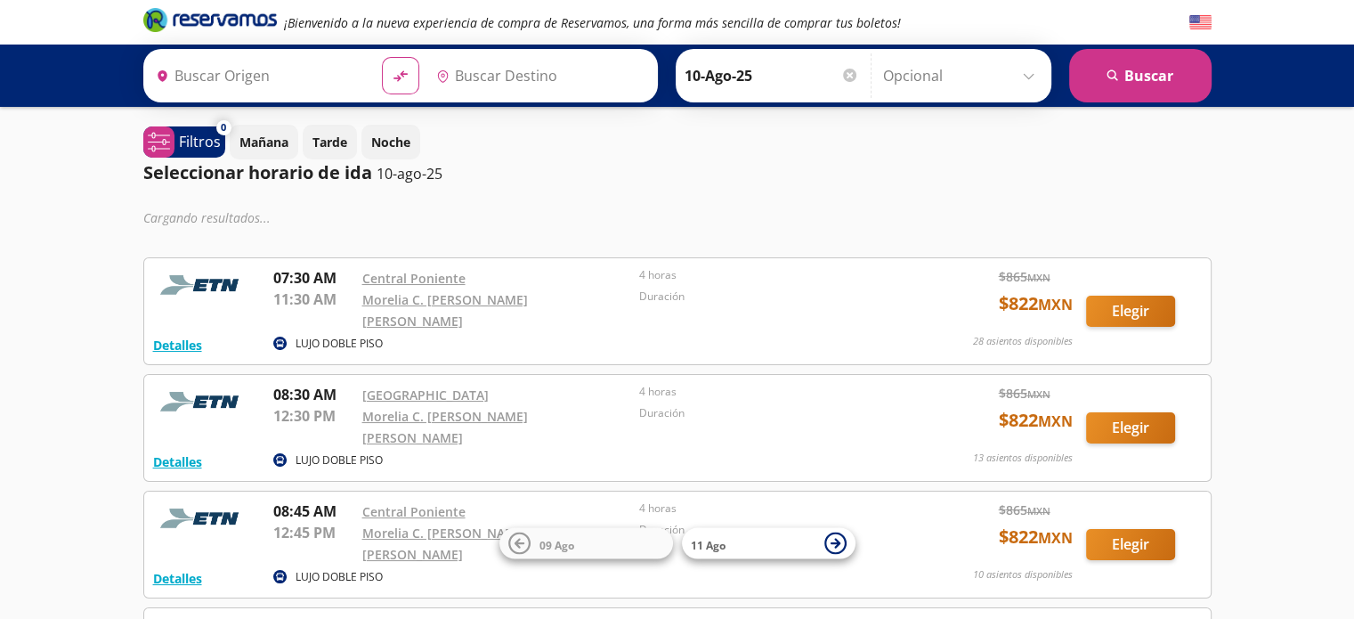
type input "[GEOGRAPHIC_DATA], [GEOGRAPHIC_DATA]"
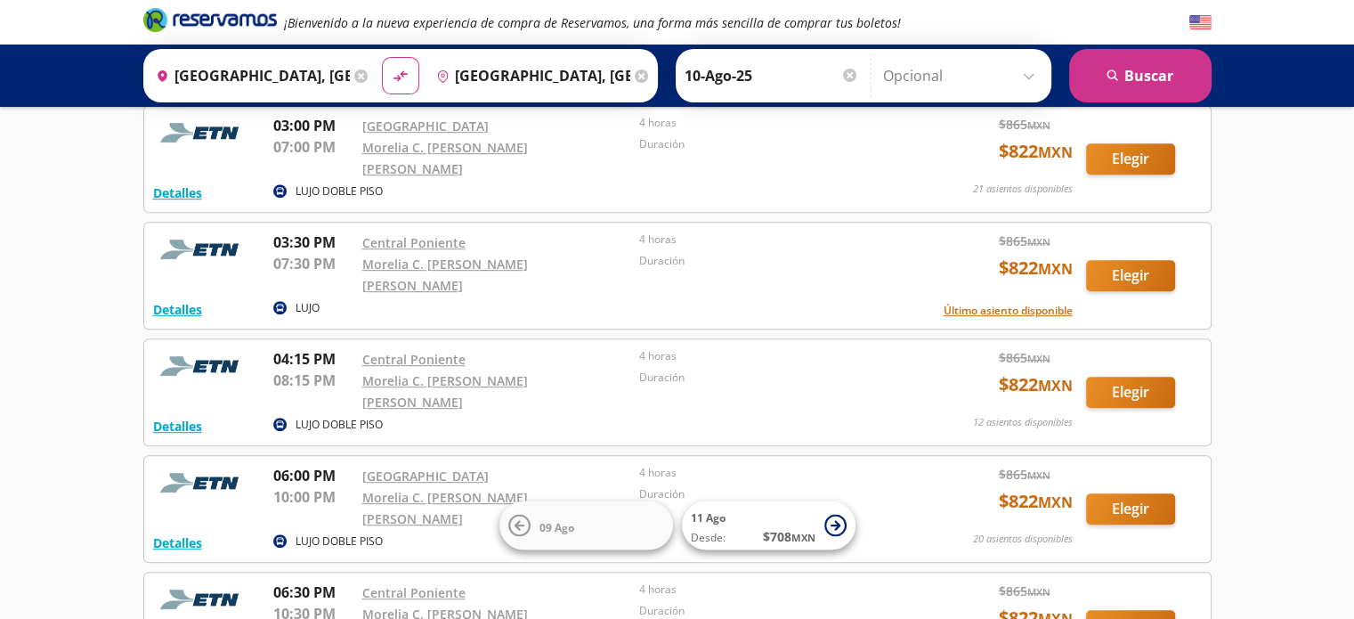
scroll to position [1109, 0]
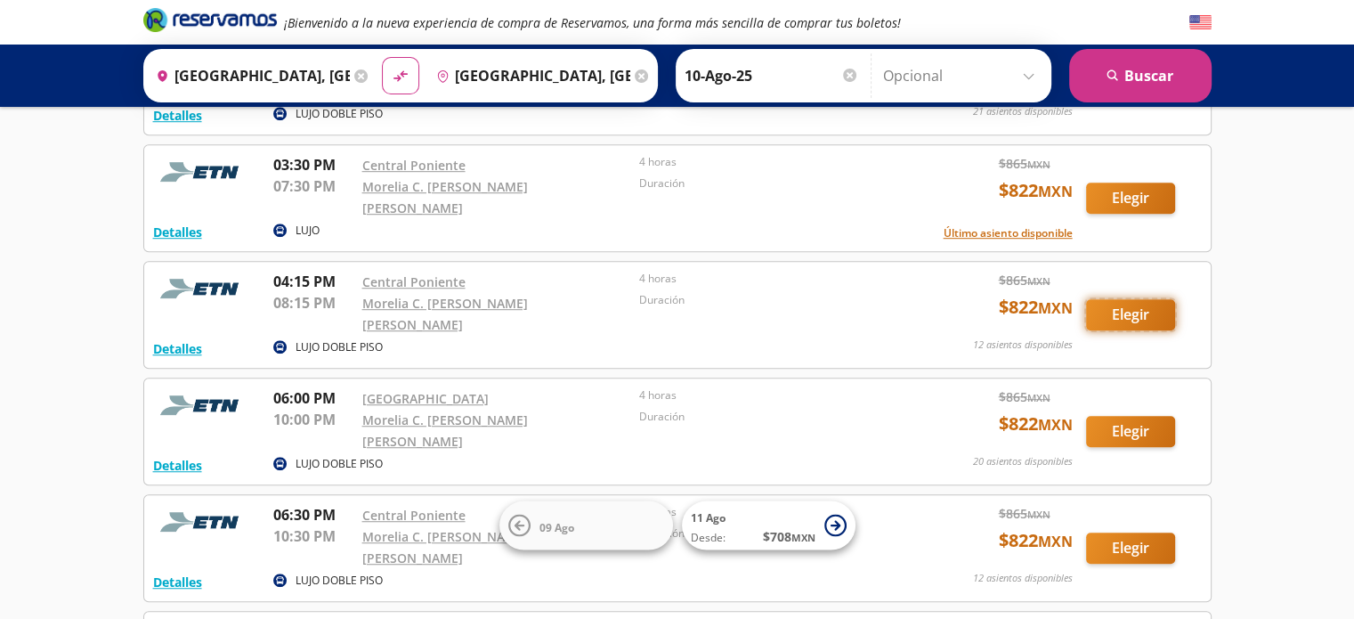
click at [1127, 299] on button "Elegir" at bounding box center [1130, 314] width 89 height 31
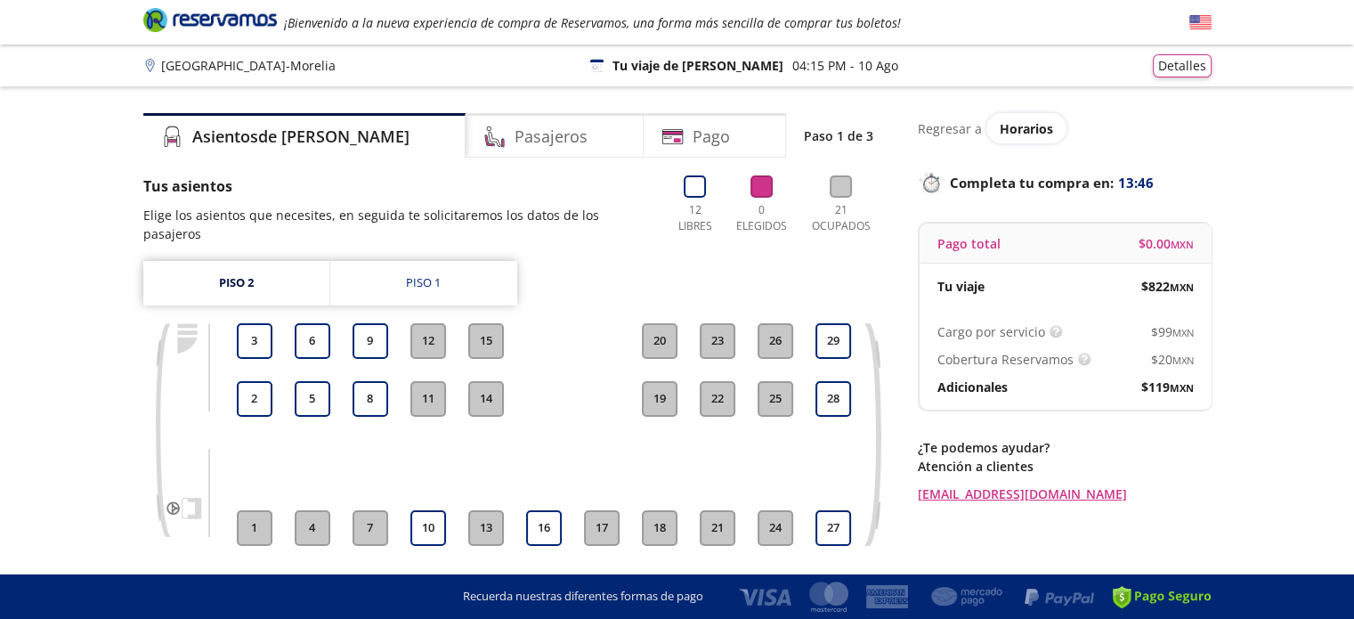
click at [661, 510] on button "18" at bounding box center [660, 528] width 36 height 36
click at [541, 510] on button "16" at bounding box center [544, 528] width 36 height 36
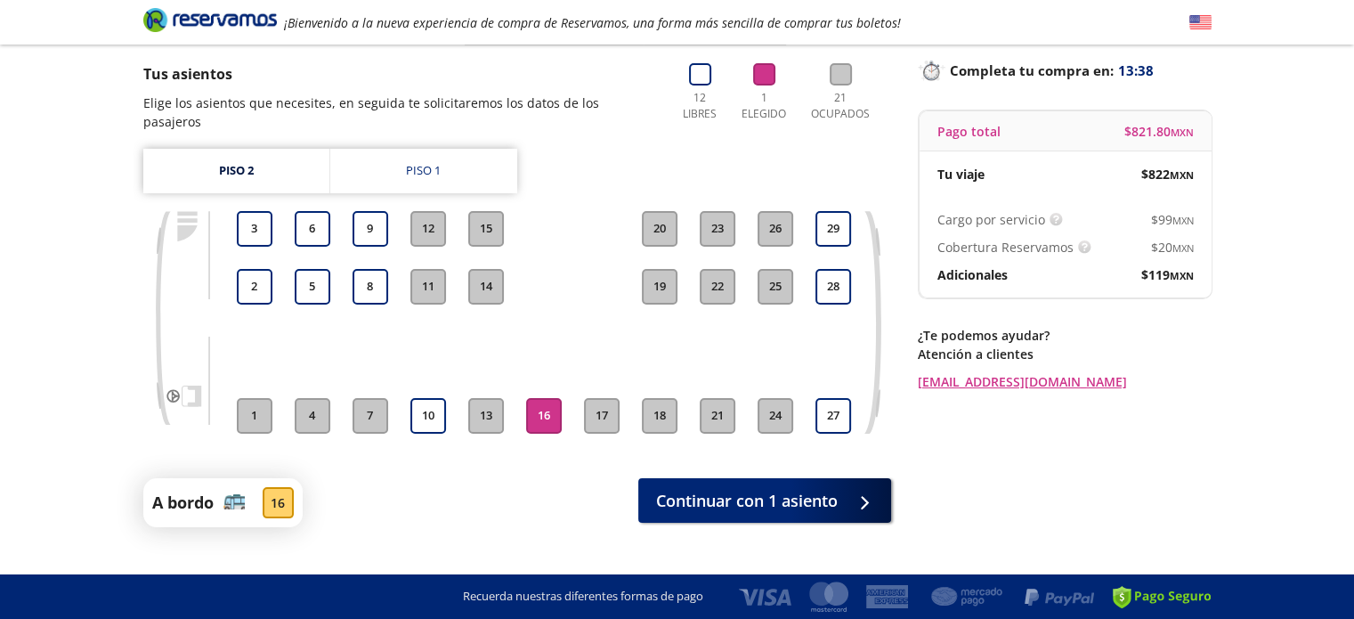
scroll to position [126, 0]
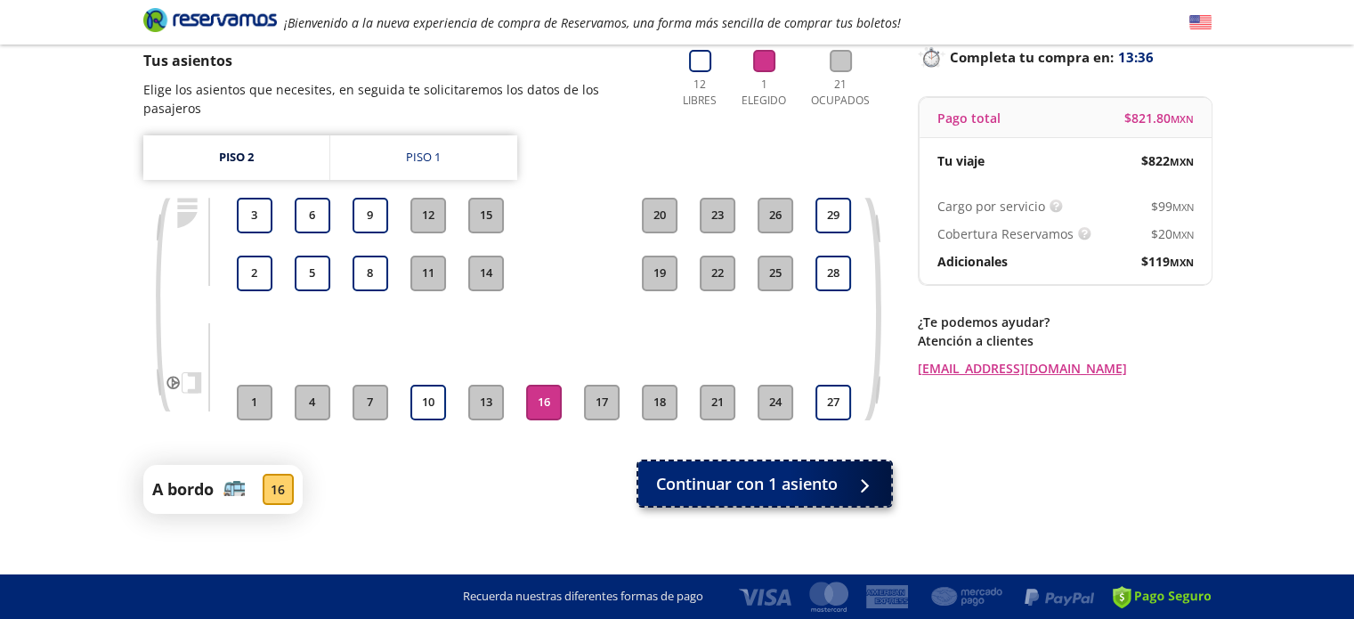
click at [769, 472] on span "Continuar con 1 asiento" at bounding box center [747, 484] width 182 height 24
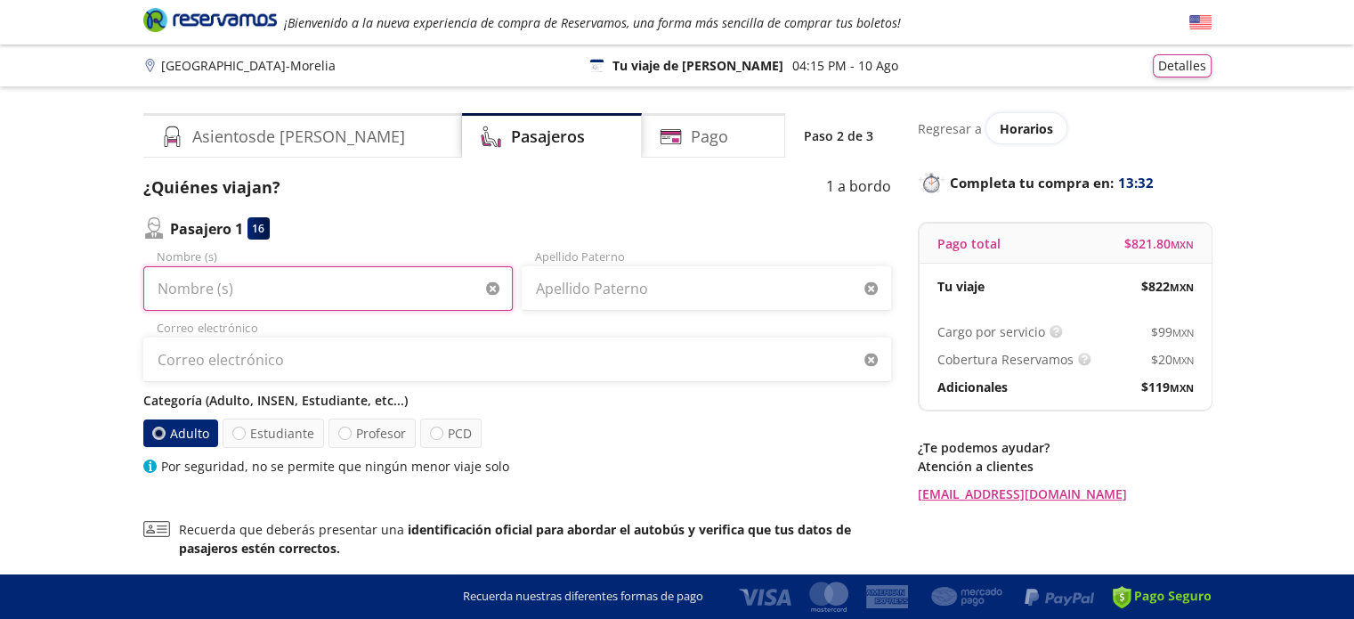
click at [221, 289] on input "Nombre (s)" at bounding box center [327, 288] width 369 height 45
type input "[PERSON_NAME]"
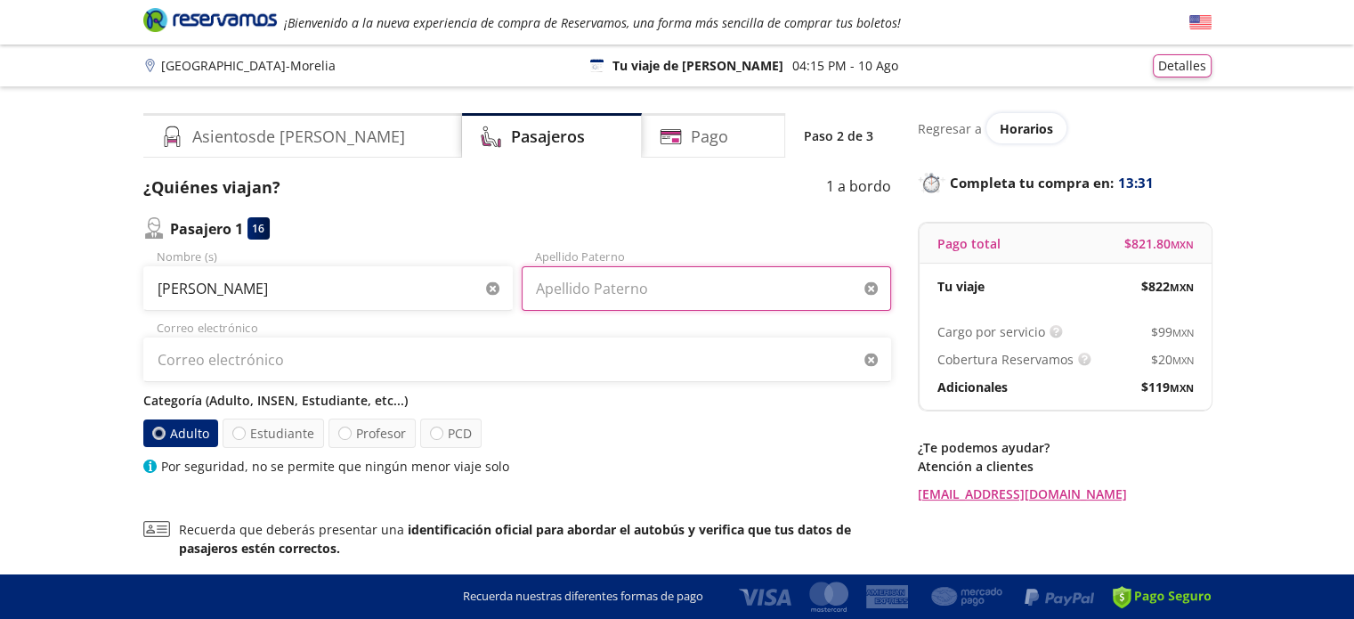
type input "[PERSON_NAME]"
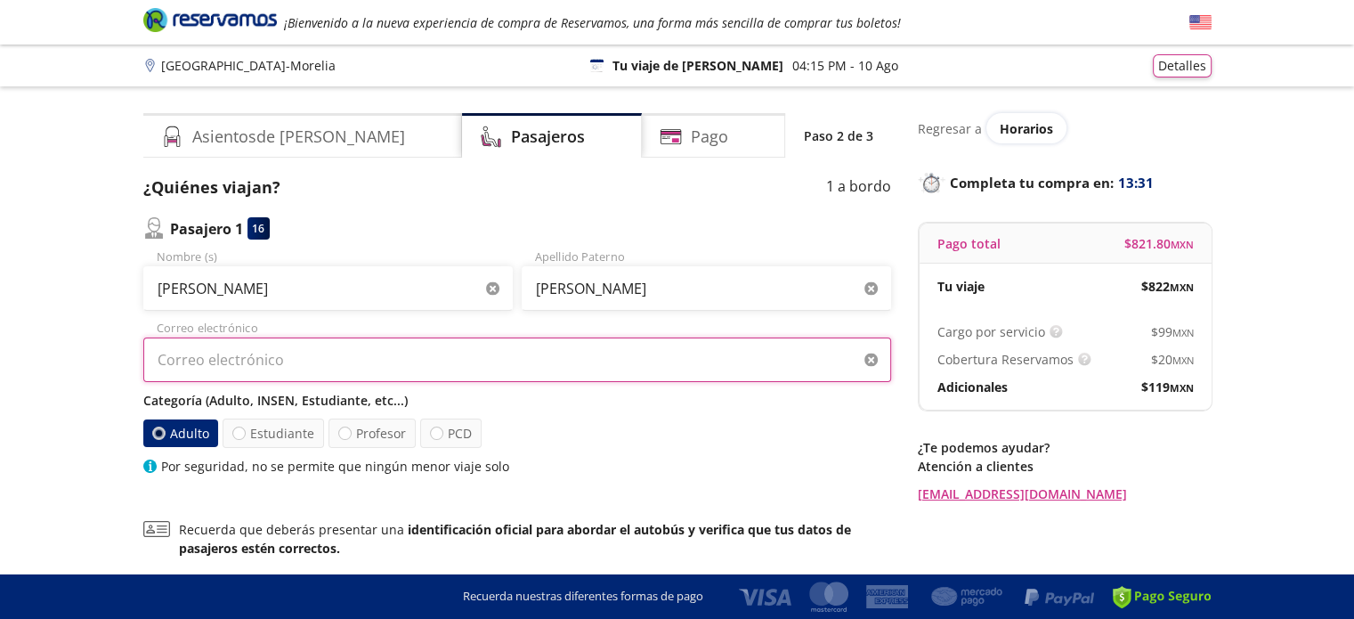
type input "[EMAIL_ADDRESS][DOMAIN_NAME]"
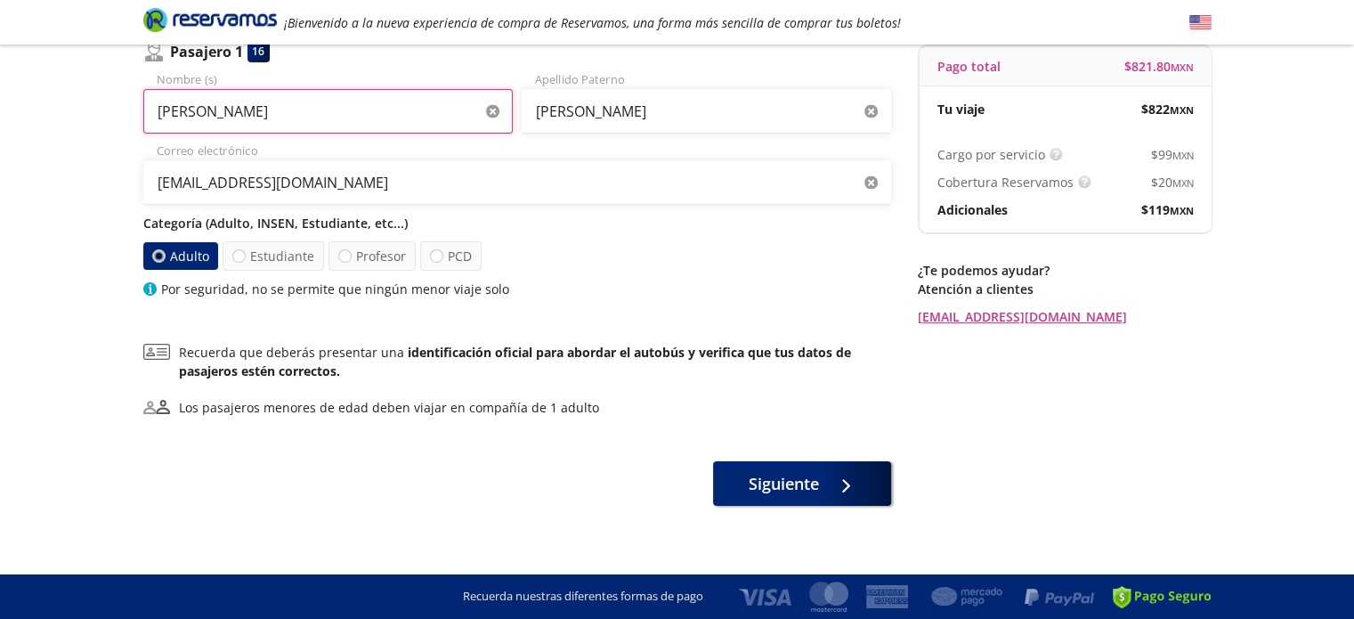
scroll to position [188, 0]
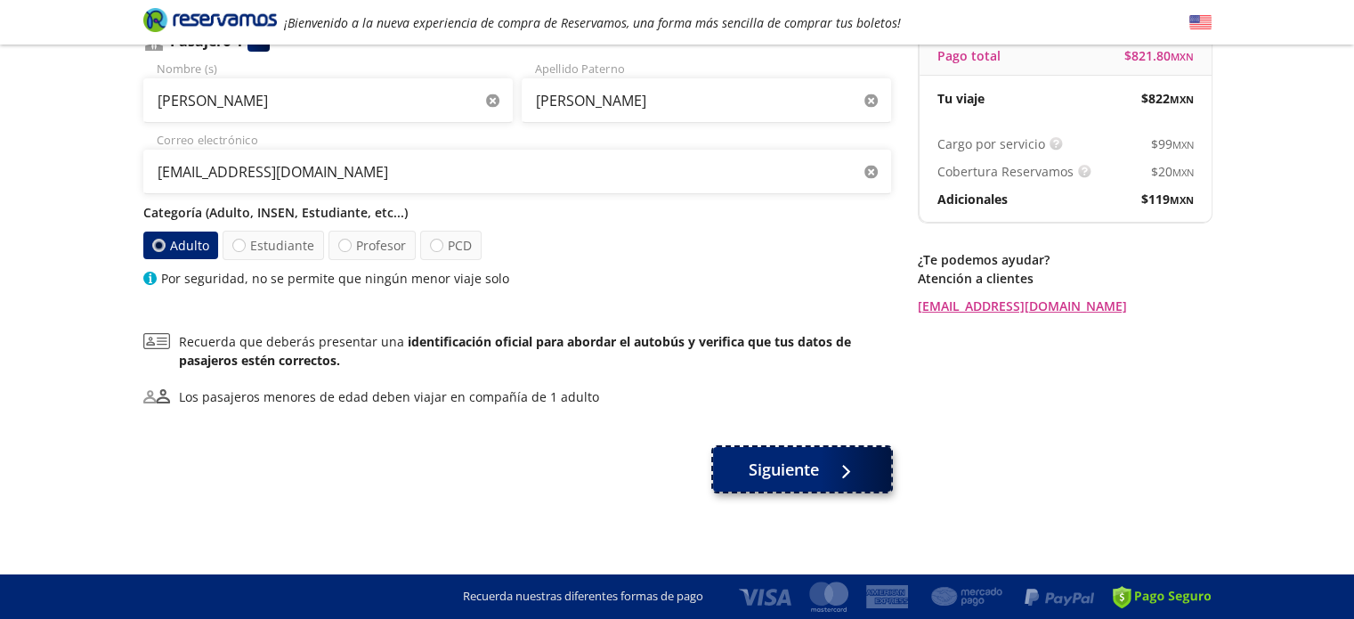
click at [833, 468] on div at bounding box center [841, 470] width 27 height 22
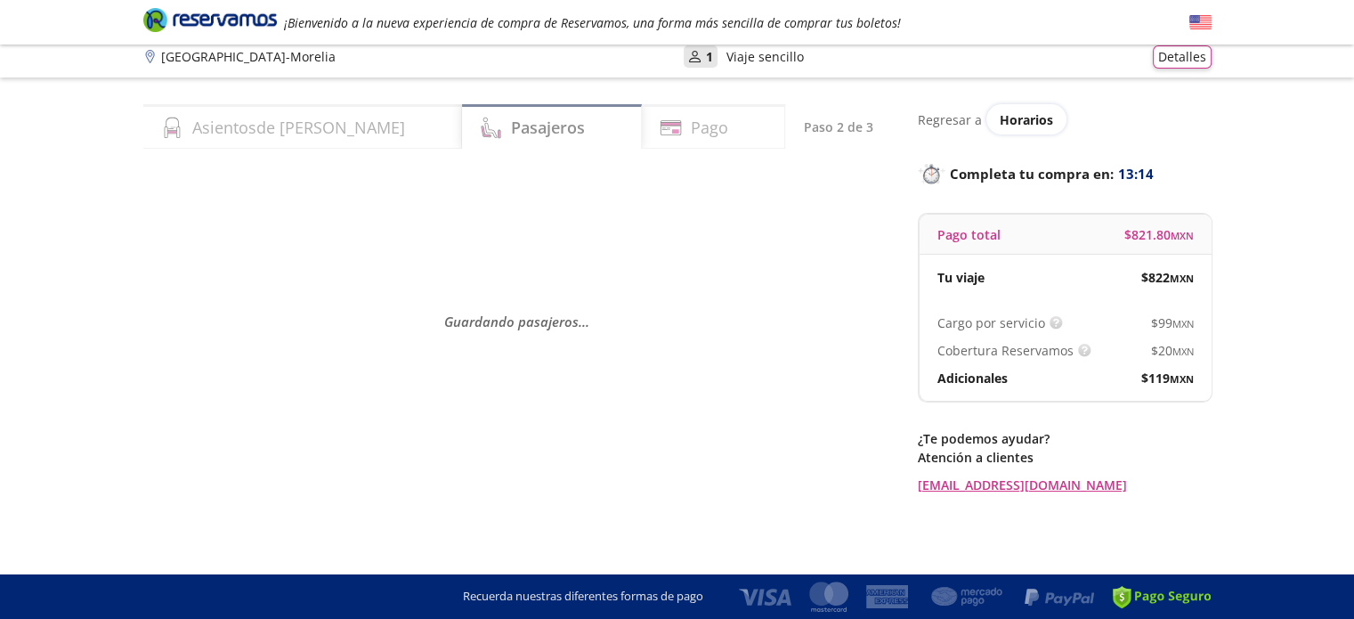
scroll to position [0, 0]
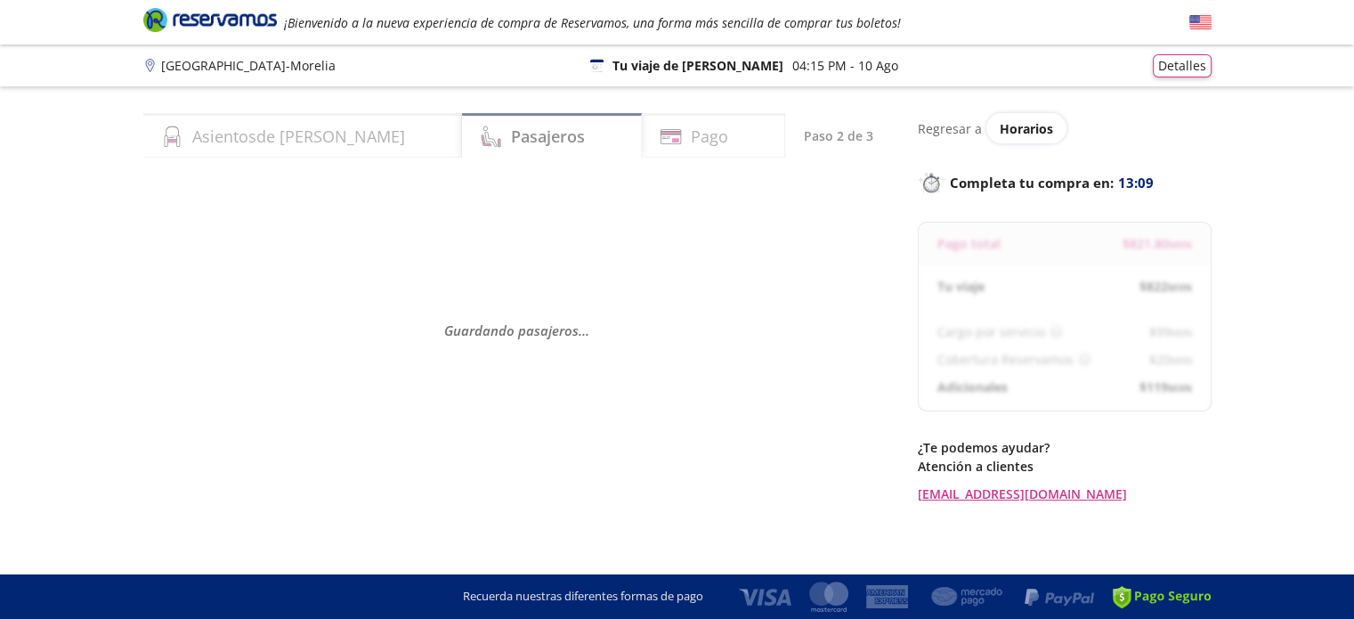
select select "MX"
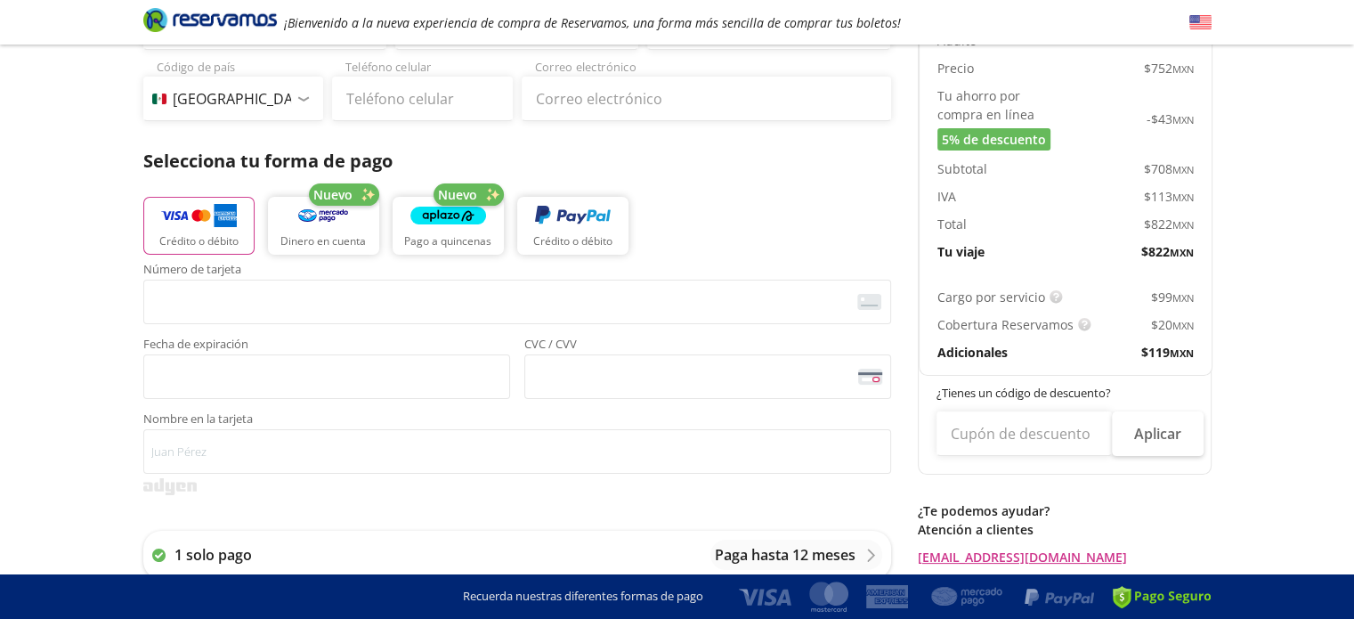
scroll to position [251, 0]
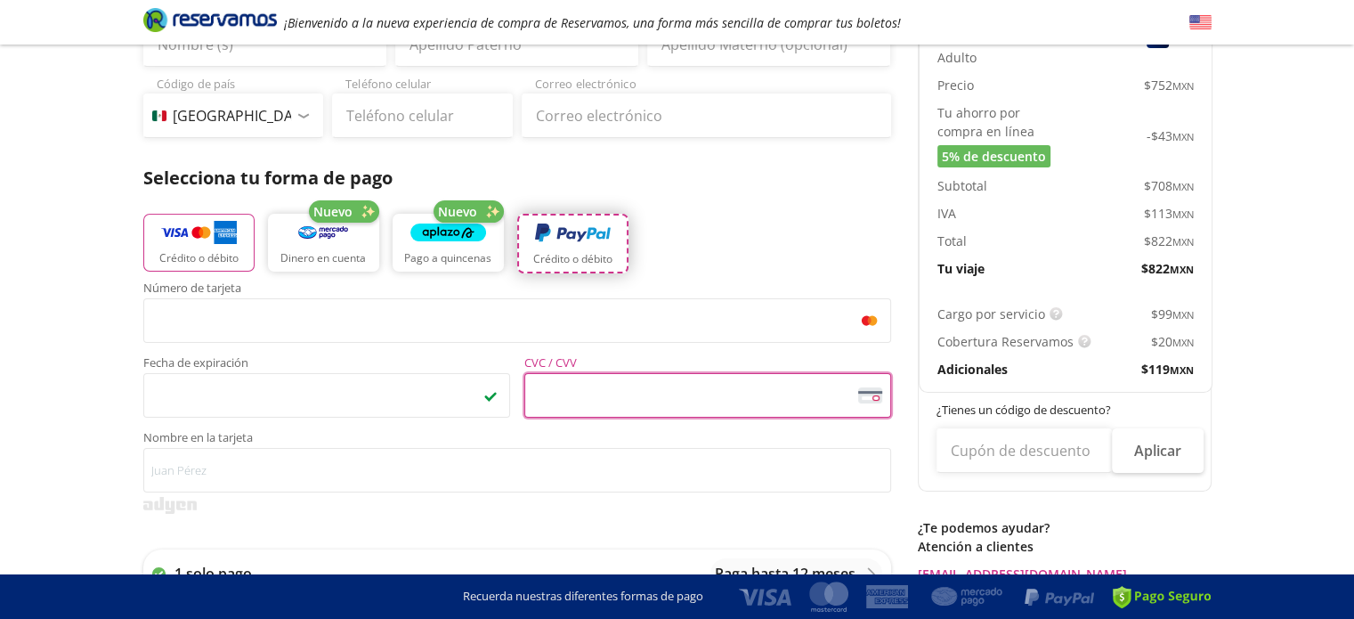
click at [558, 236] on img "button" at bounding box center [573, 233] width 76 height 27
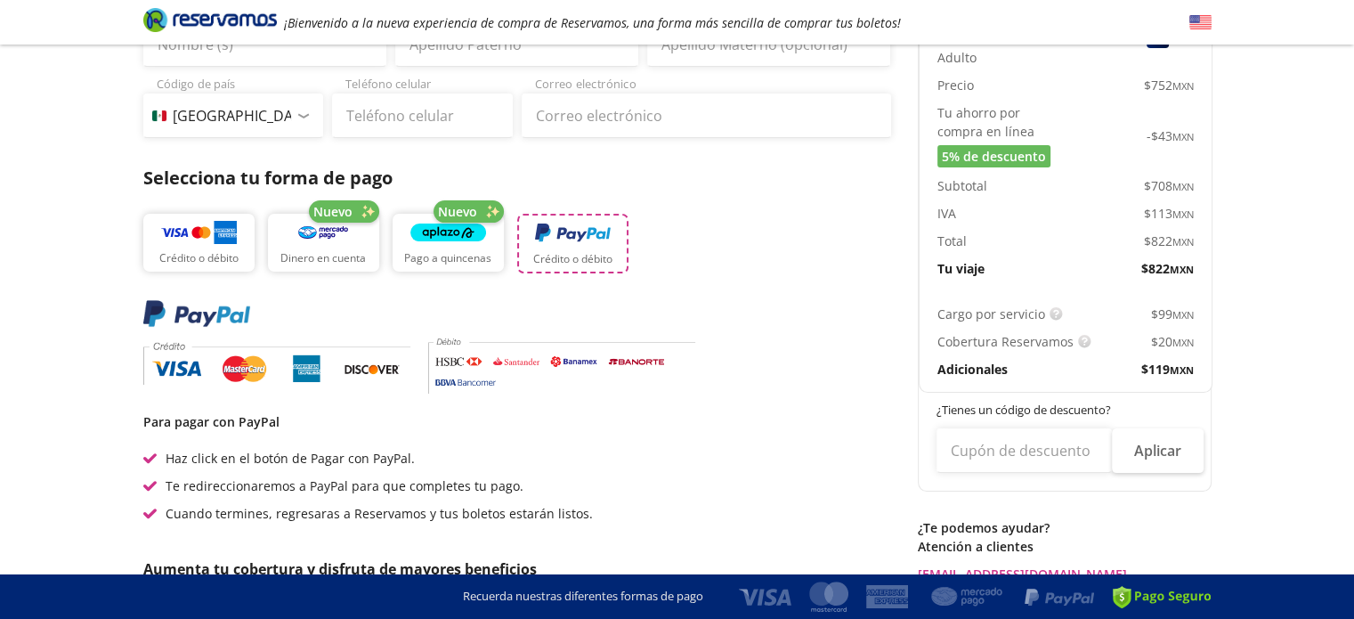
click at [558, 236] on img "button" at bounding box center [573, 233] width 76 height 27
click at [597, 241] on img "button" at bounding box center [573, 233] width 76 height 27
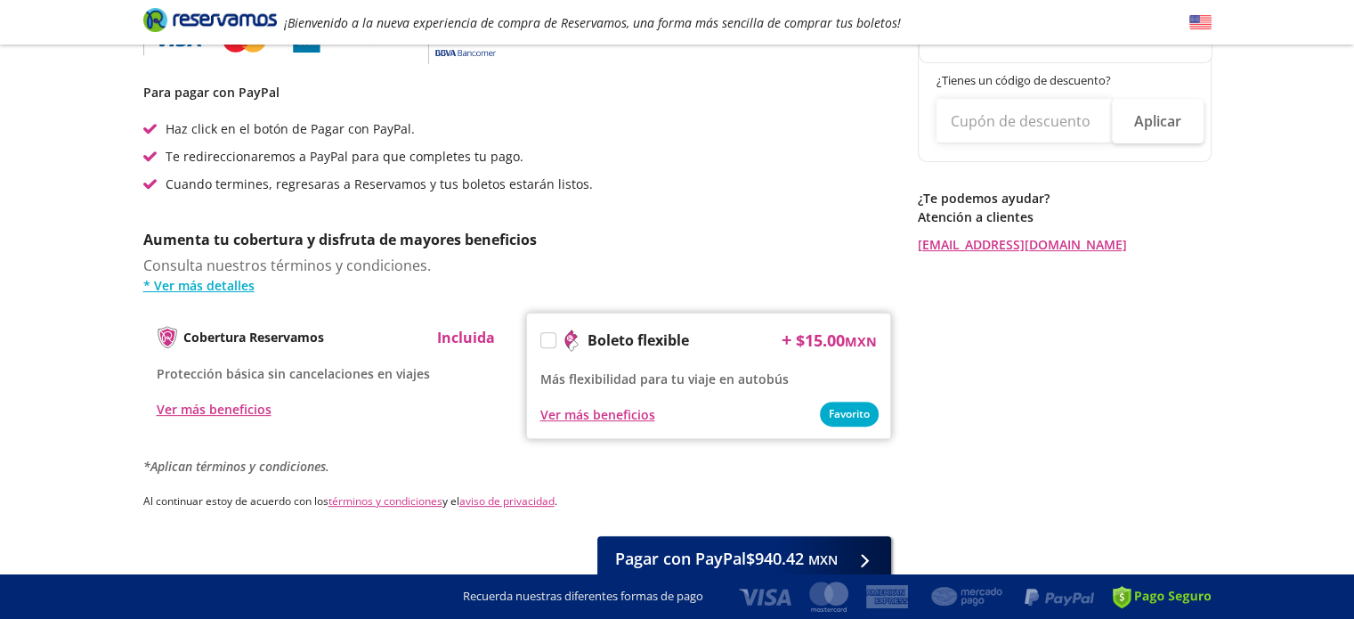
scroll to position [666, 0]
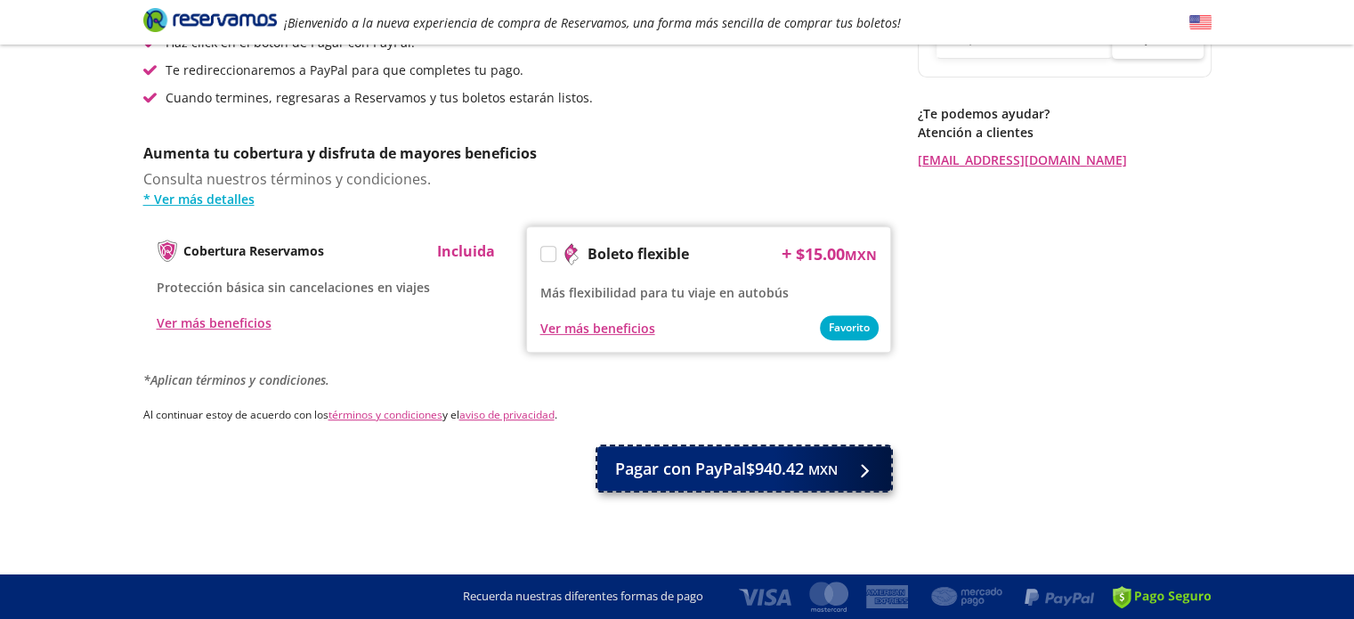
click at [745, 474] on span "Pagar con PayPal $940.42 MXN" at bounding box center [726, 469] width 223 height 24
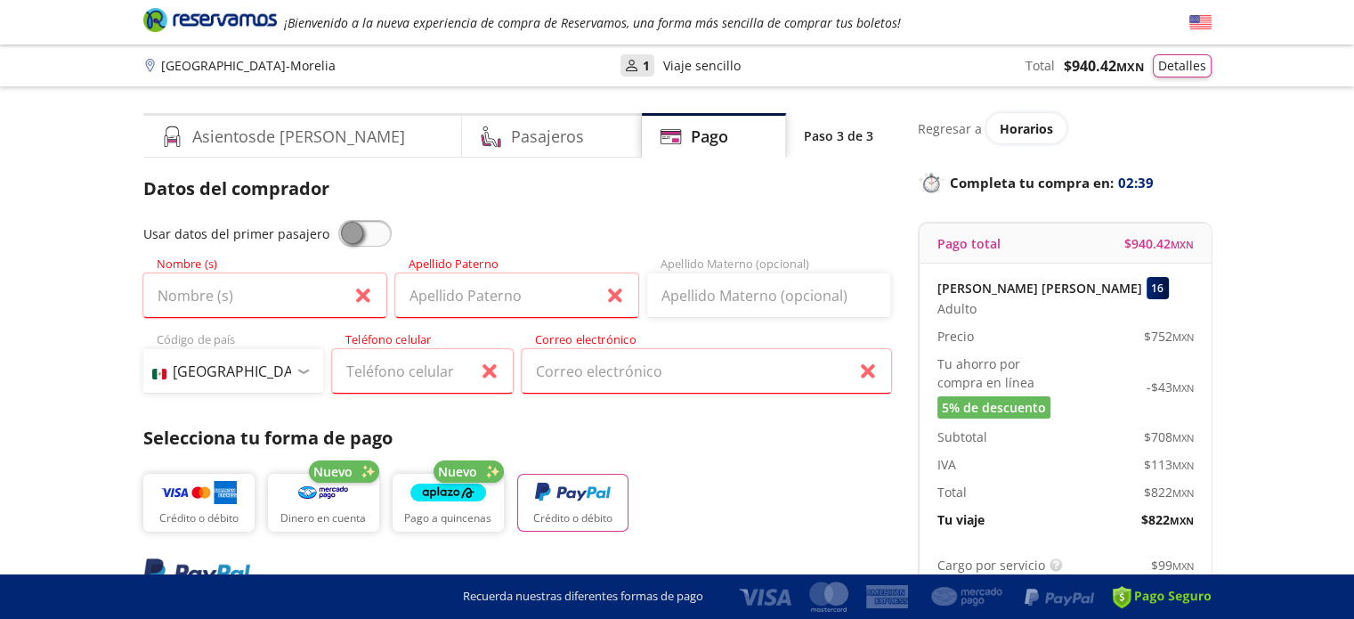
scroll to position [0, 0]
click at [260, 300] on input "Nombre (s)" at bounding box center [264, 295] width 243 height 45
type input "[PERSON_NAME]"
type input "Aurrecoechea"
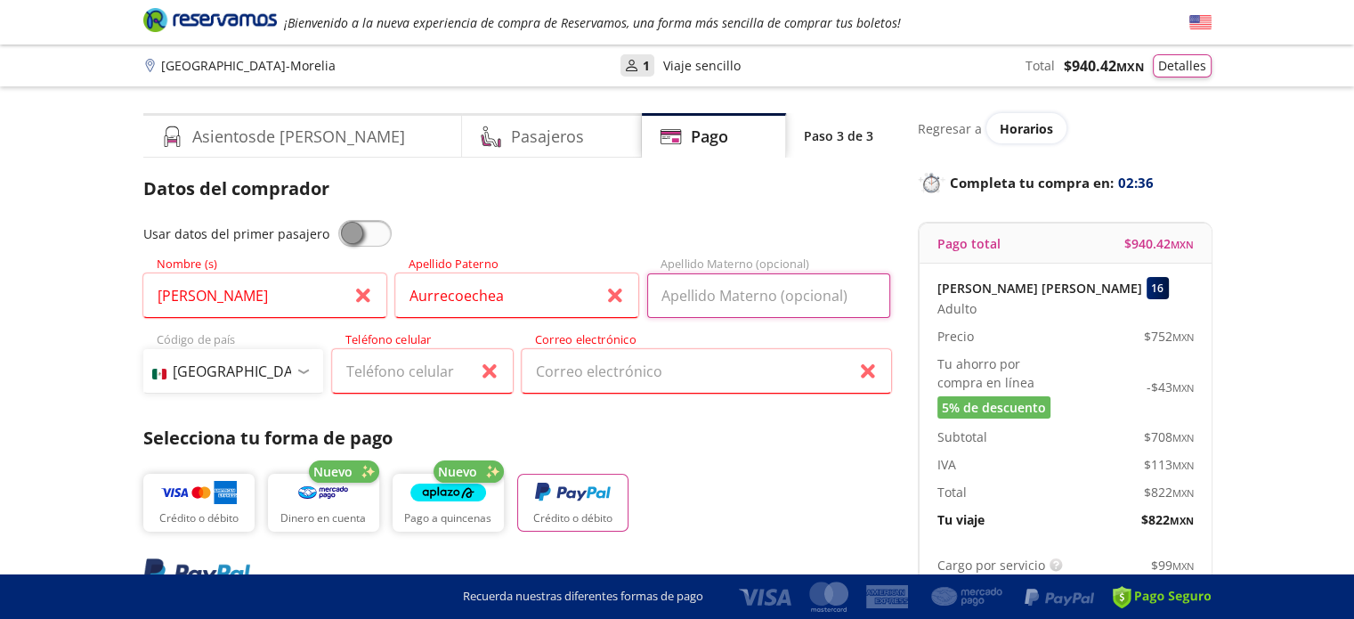
type input "[PERSON_NAME]"
type input "[EMAIL_ADDRESS][DOMAIN_NAME]"
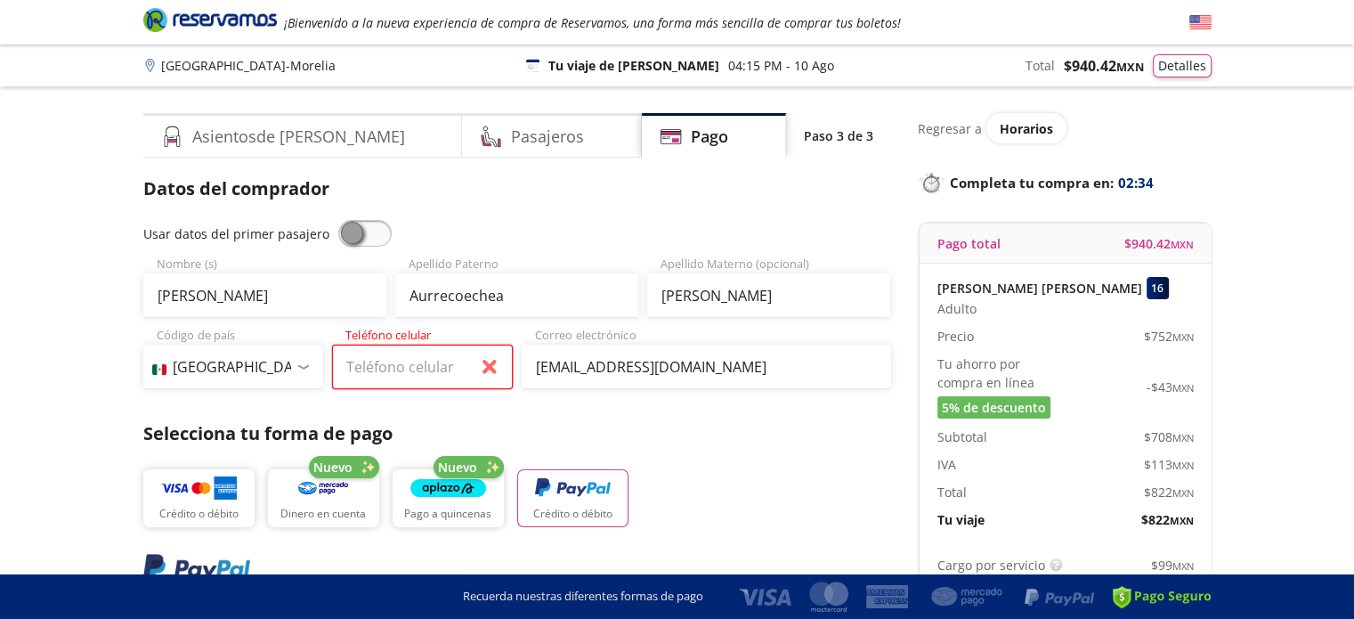
click at [437, 373] on input "Teléfono celular" at bounding box center [422, 367] width 181 height 45
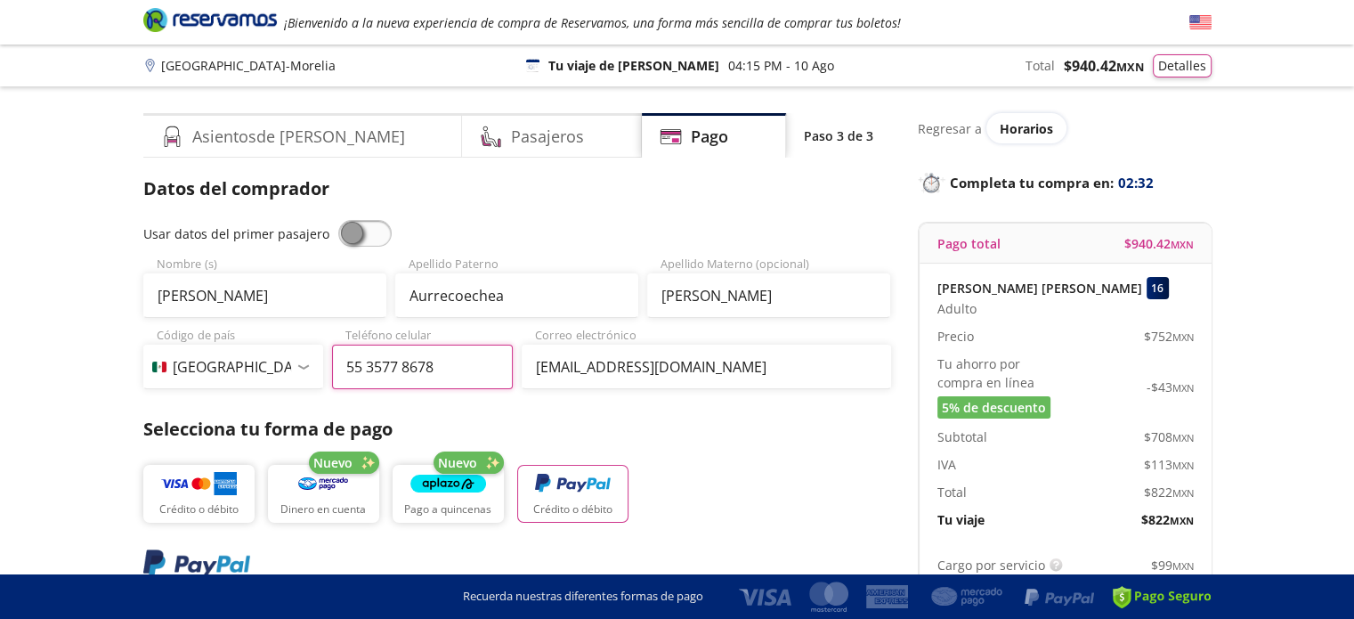
type input "55 3577 8678"
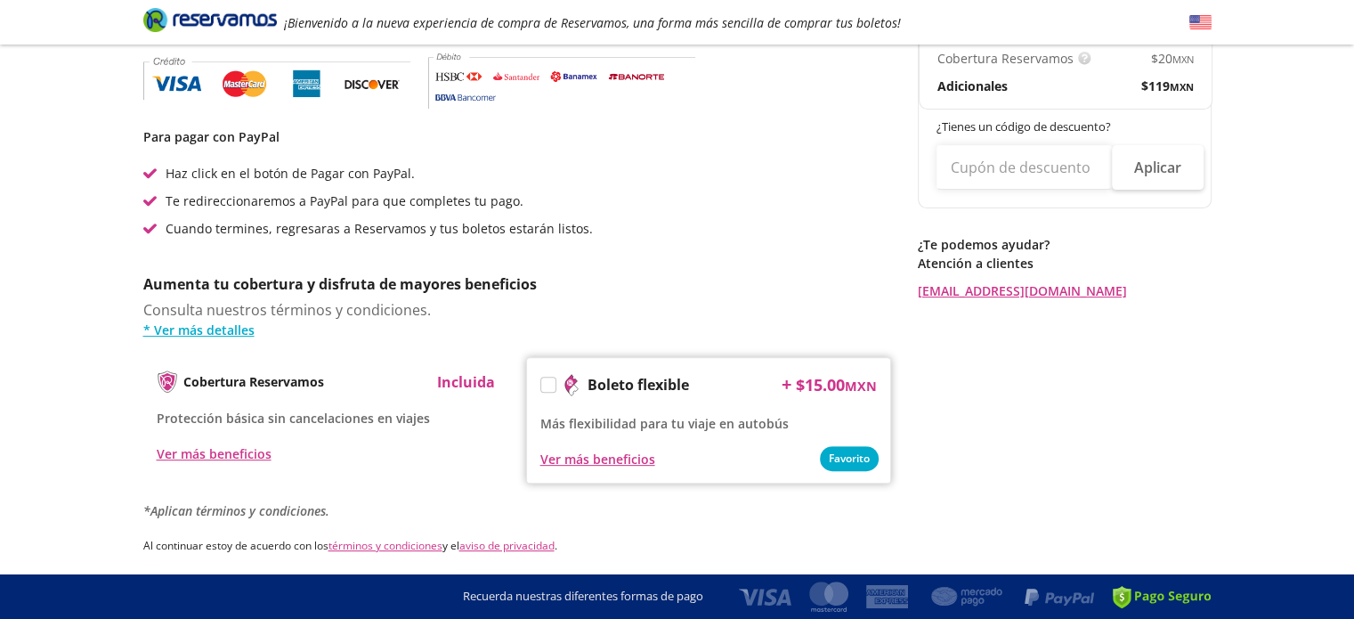
scroll to position [723, 0]
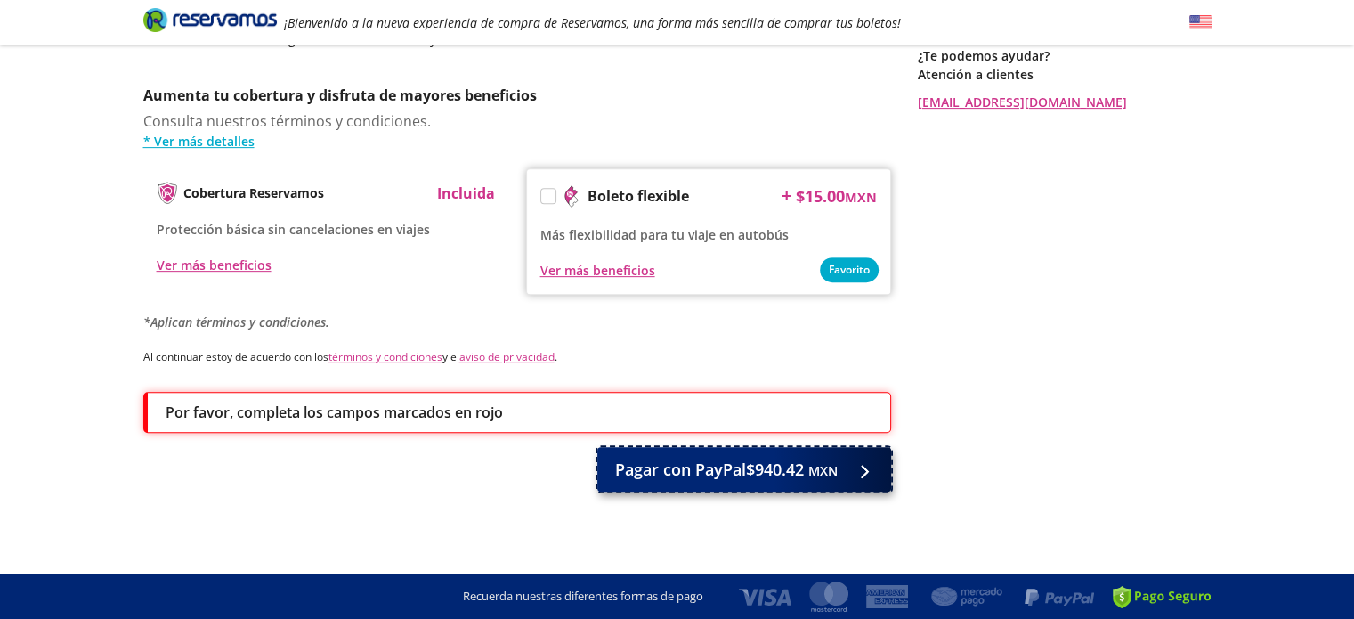
click at [757, 469] on span "Pagar con PayPal $940.42 MXN" at bounding box center [726, 470] width 223 height 24
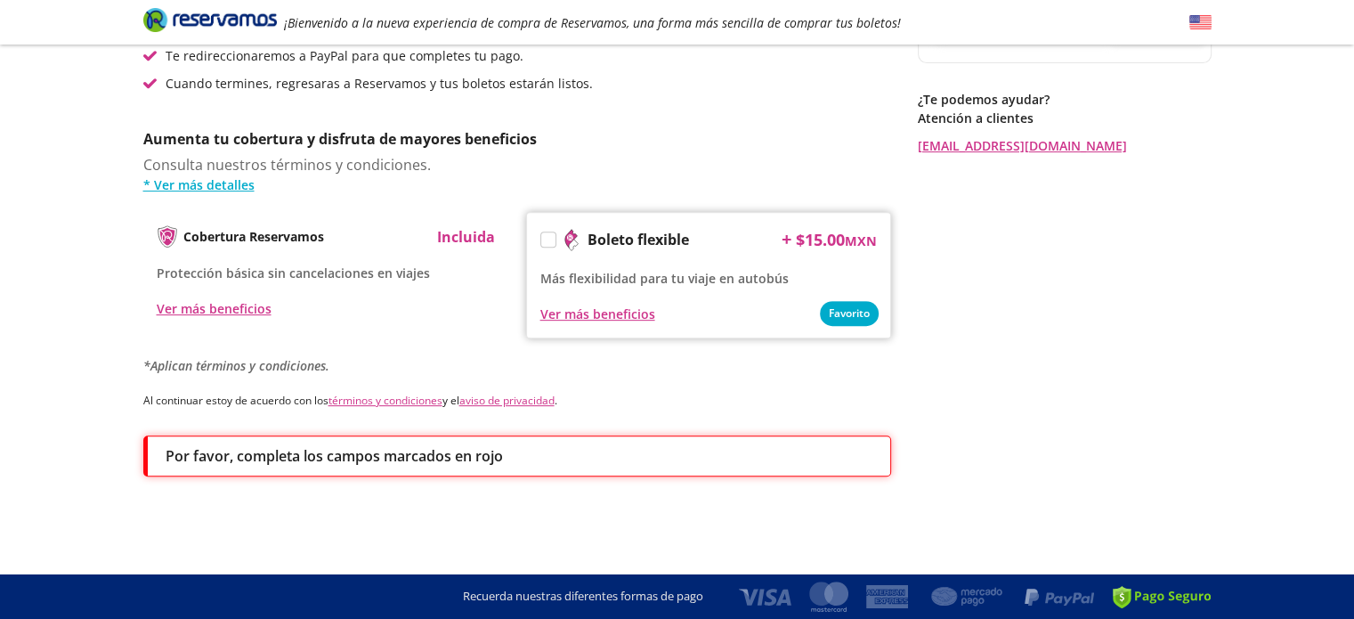
scroll to position [0, 0]
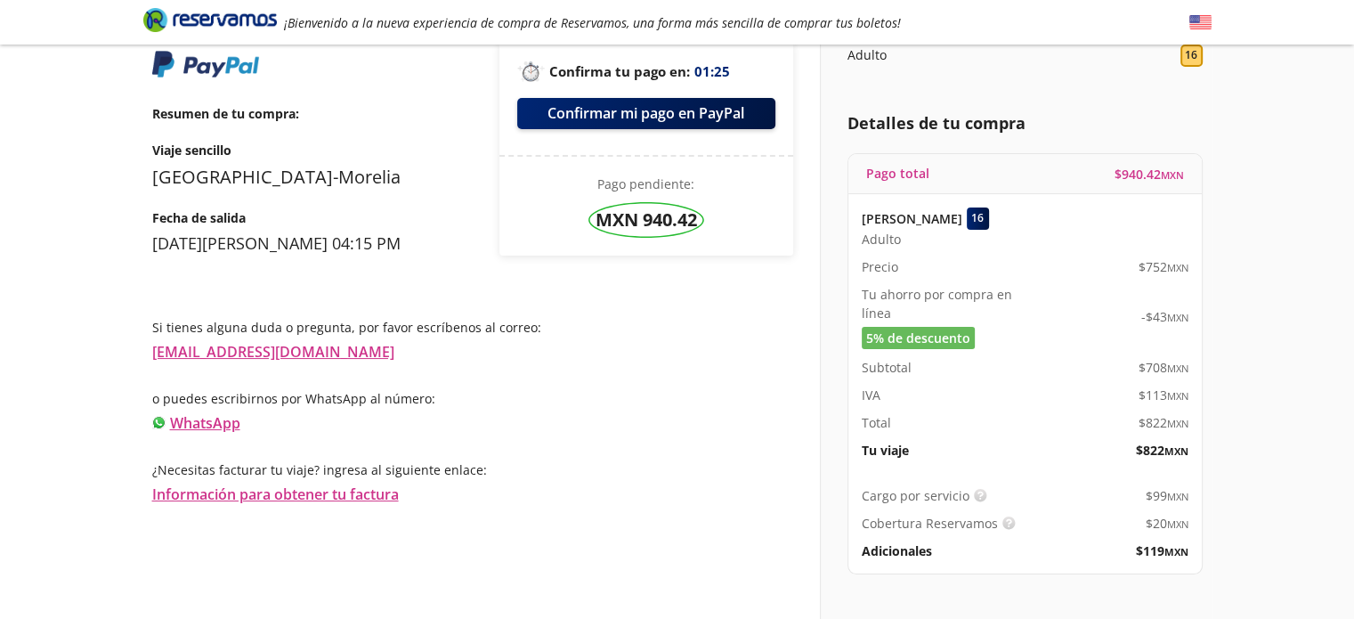
scroll to position [40, 0]
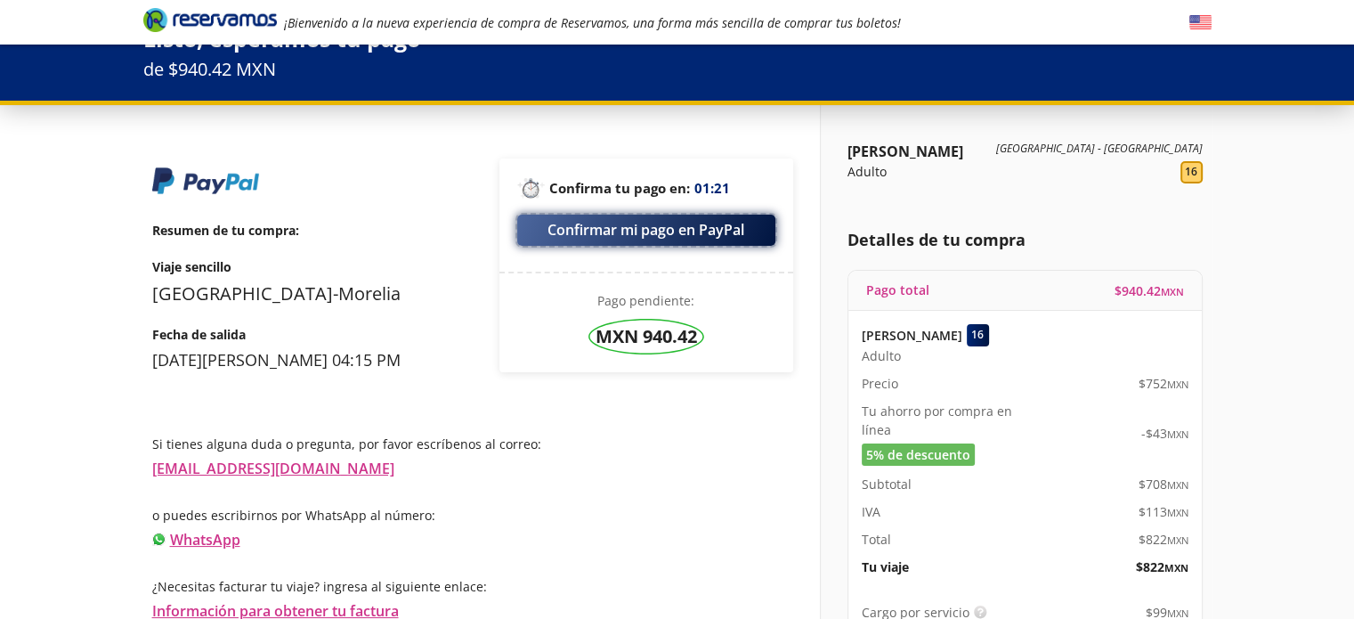
click at [645, 227] on button "Confirmar mi pago en PayPal" at bounding box center [646, 230] width 258 height 31
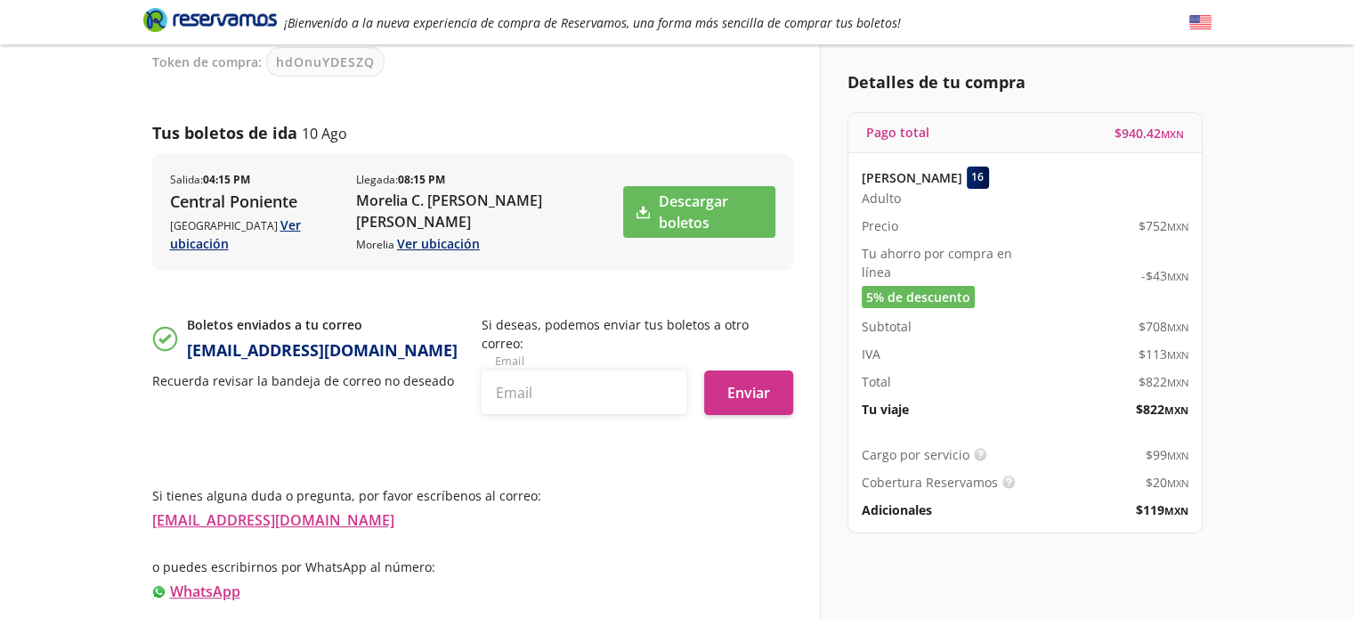
scroll to position [251, 0]
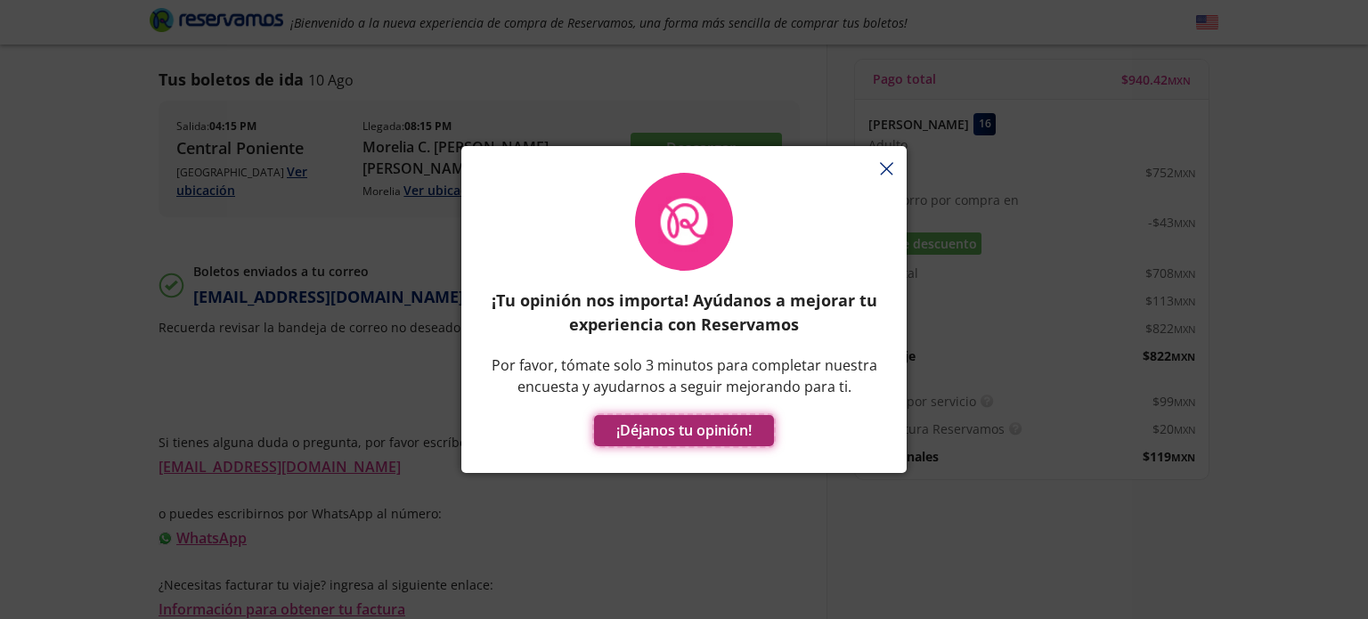
click at [684, 428] on button "¡Déjanos tu opinión!" at bounding box center [684, 430] width 180 height 31
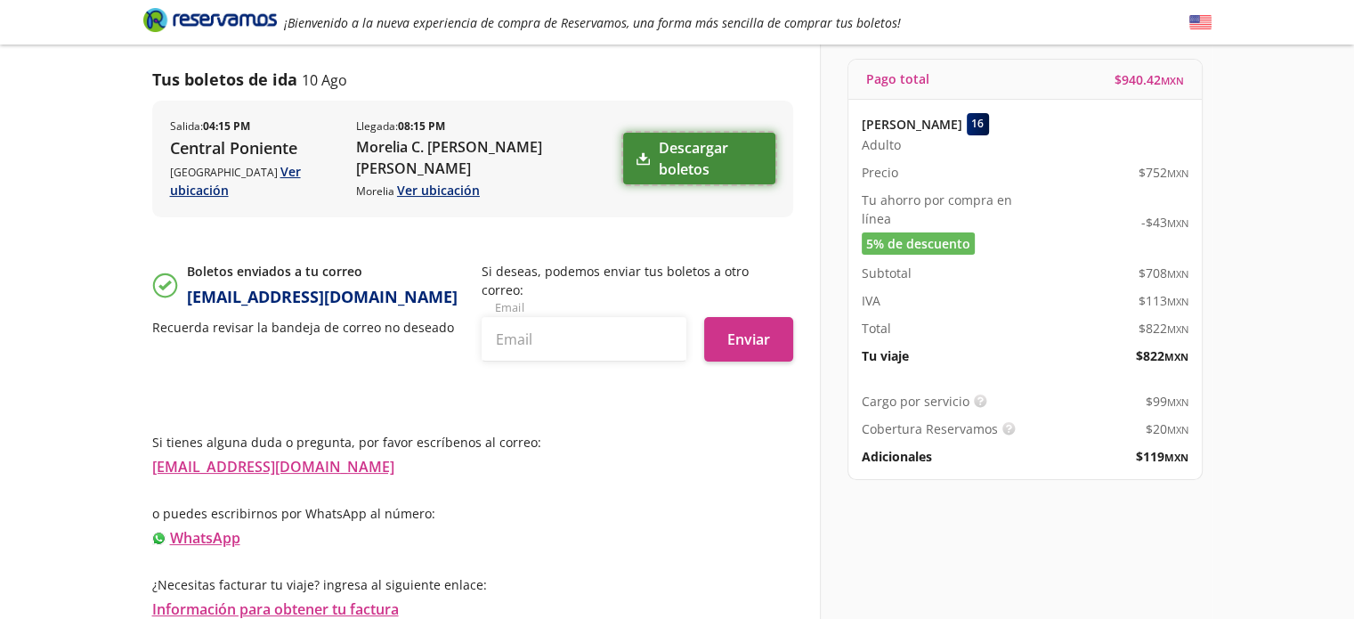
click at [697, 147] on link "Descargar boletos" at bounding box center [698, 159] width 151 height 52
